Goal: Find specific page/section: Find specific page/section

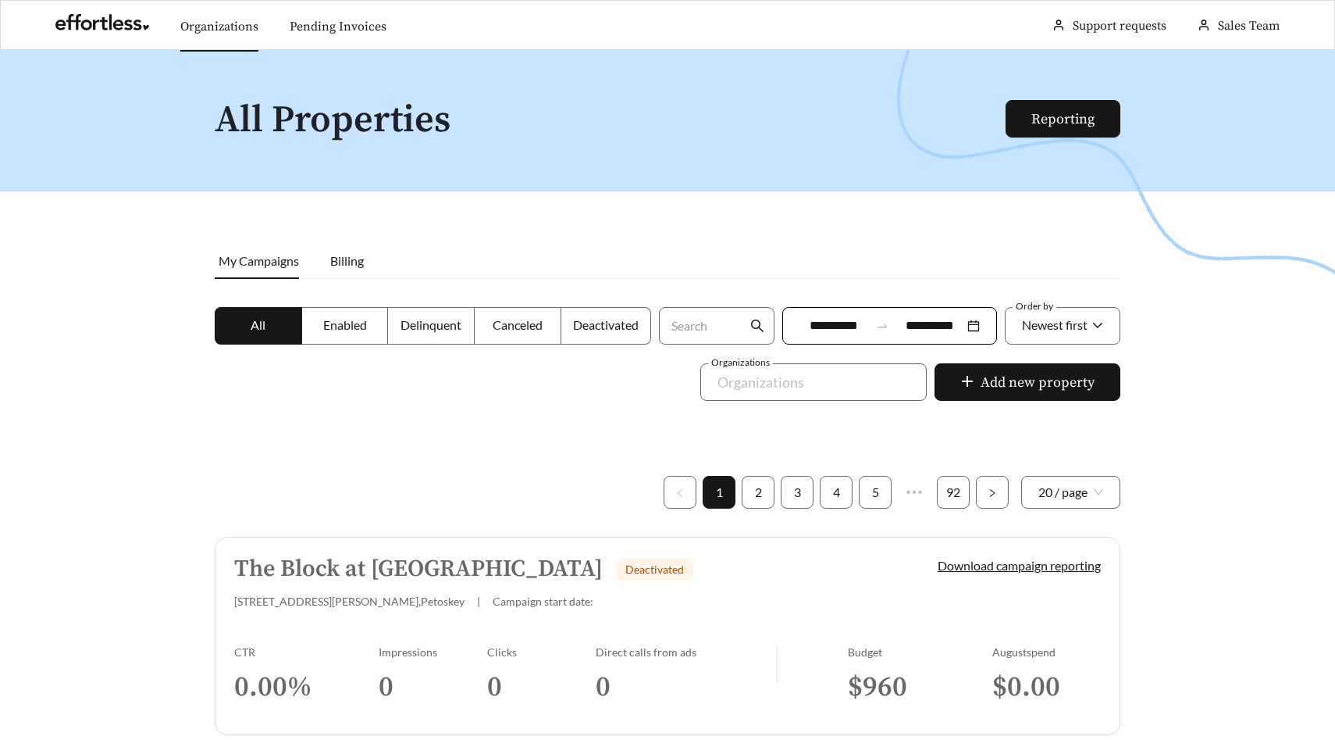
click at [200, 19] on link "Organizations" at bounding box center [219, 27] width 78 height 16
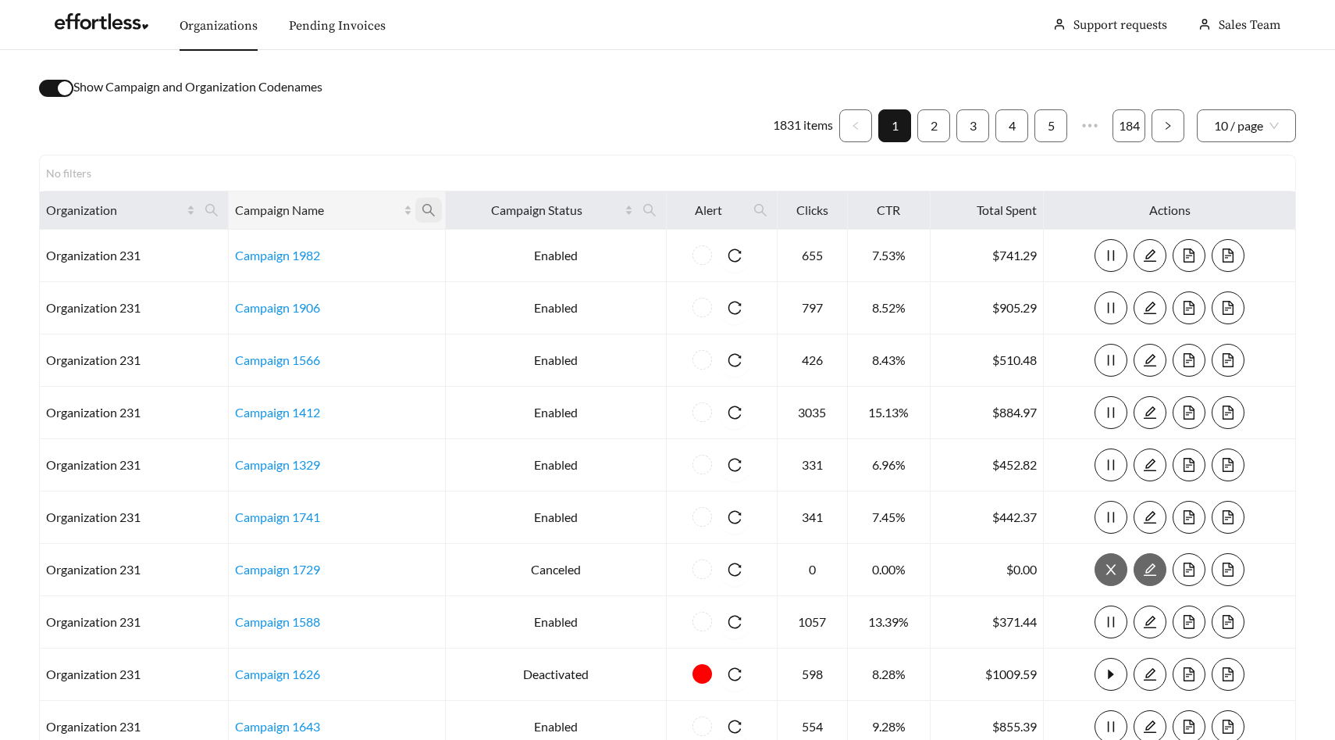
click at [429, 216] on icon "search" at bounding box center [429, 210] width 14 height 14
click at [357, 254] on input "text" at bounding box center [348, 248] width 159 height 33
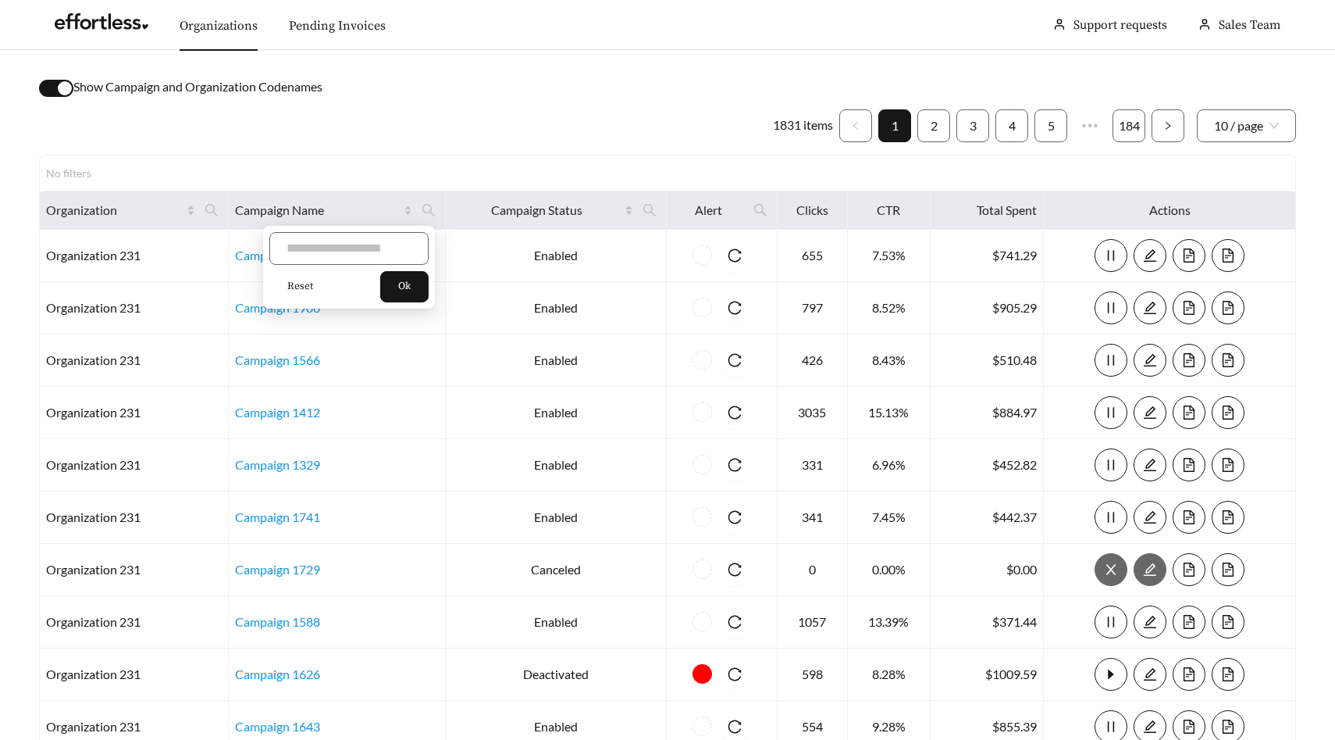
click at [68, 90] on div "button" at bounding box center [65, 88] width 14 height 14
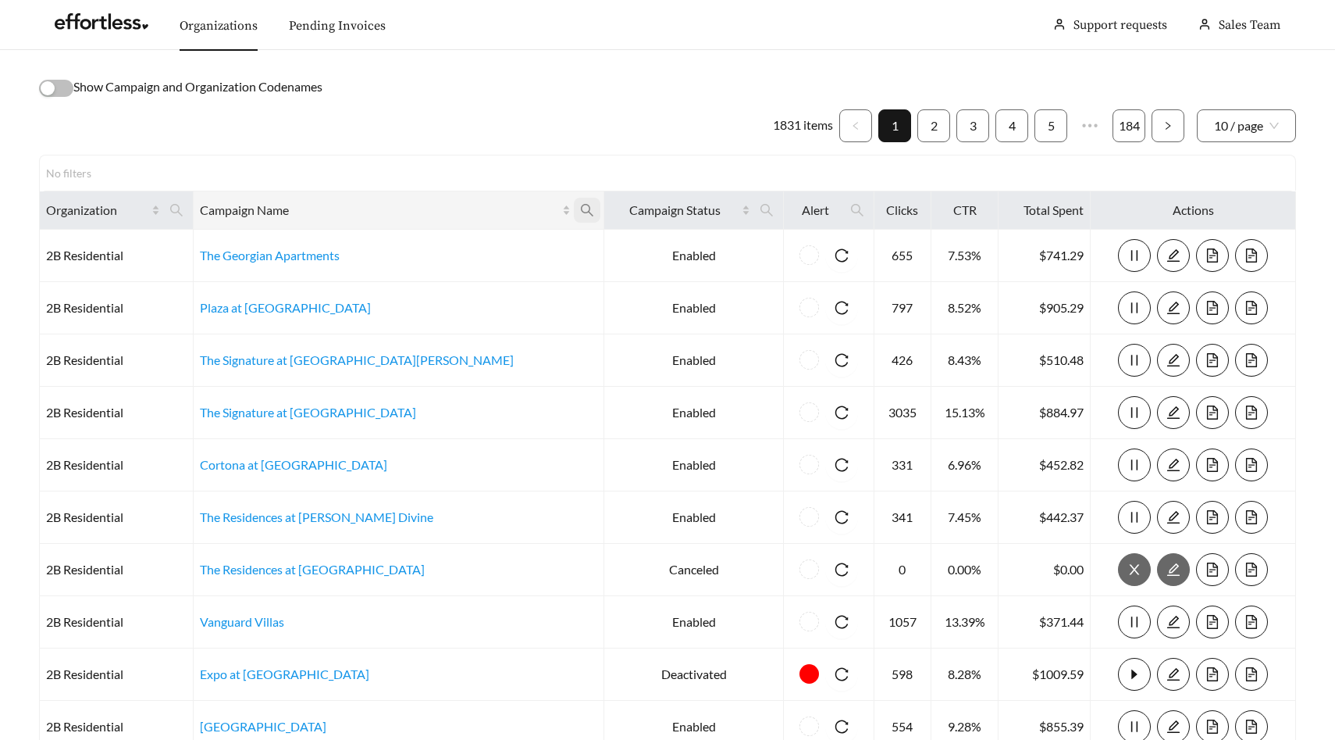
click at [580, 204] on icon "search" at bounding box center [587, 210] width 14 height 14
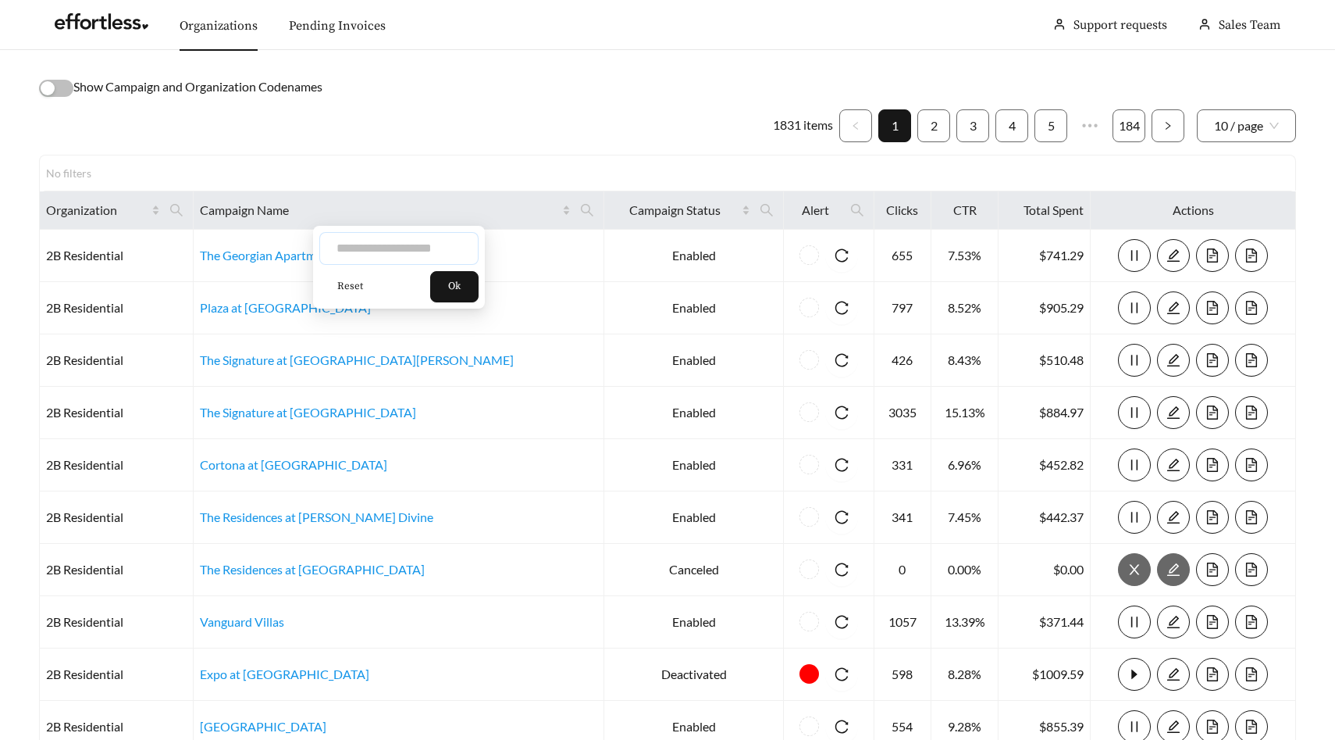
click at [428, 256] on input "text" at bounding box center [398, 248] width 159 height 33
type input "******"
